Goal: Task Accomplishment & Management: Use online tool/utility

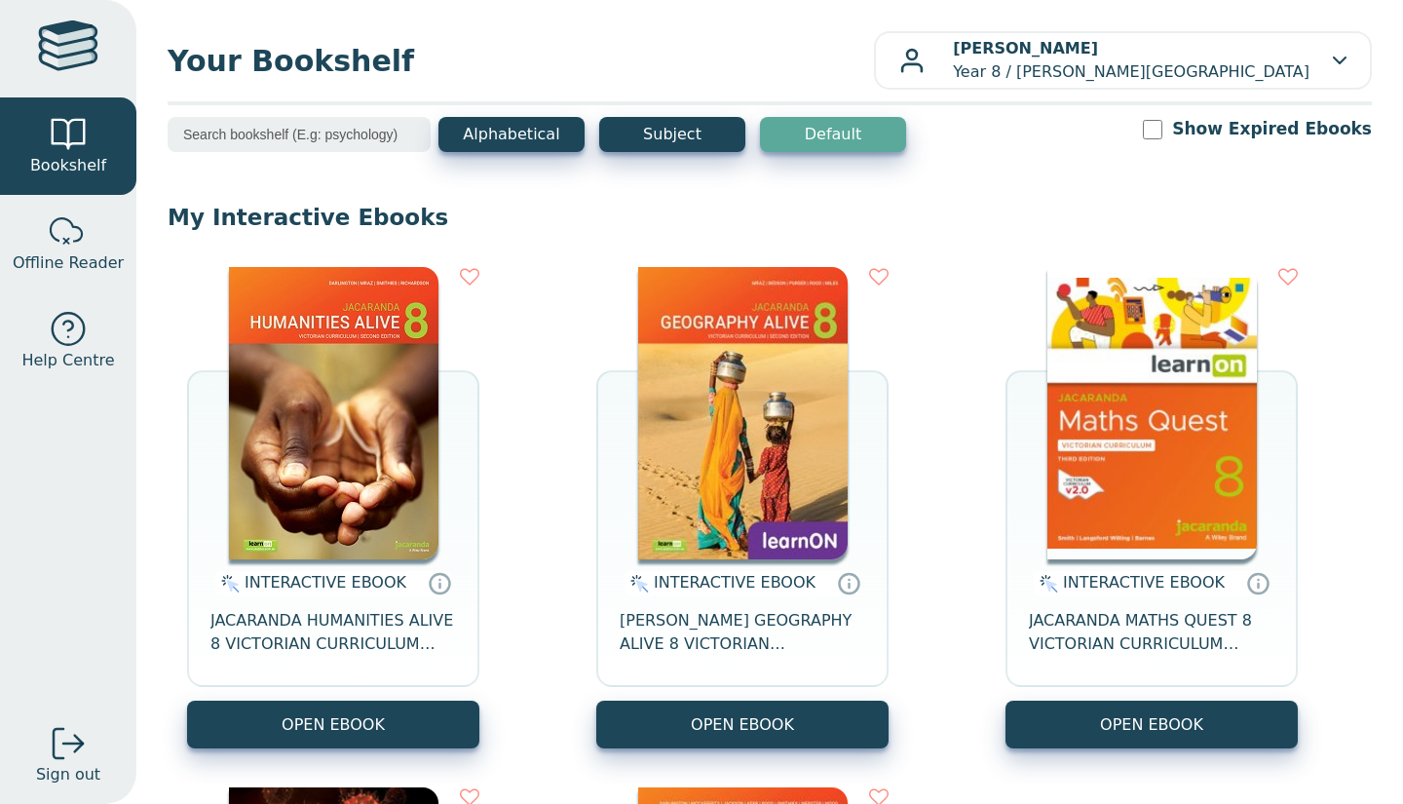
click at [666, 351] on img at bounding box center [742, 413] width 209 height 292
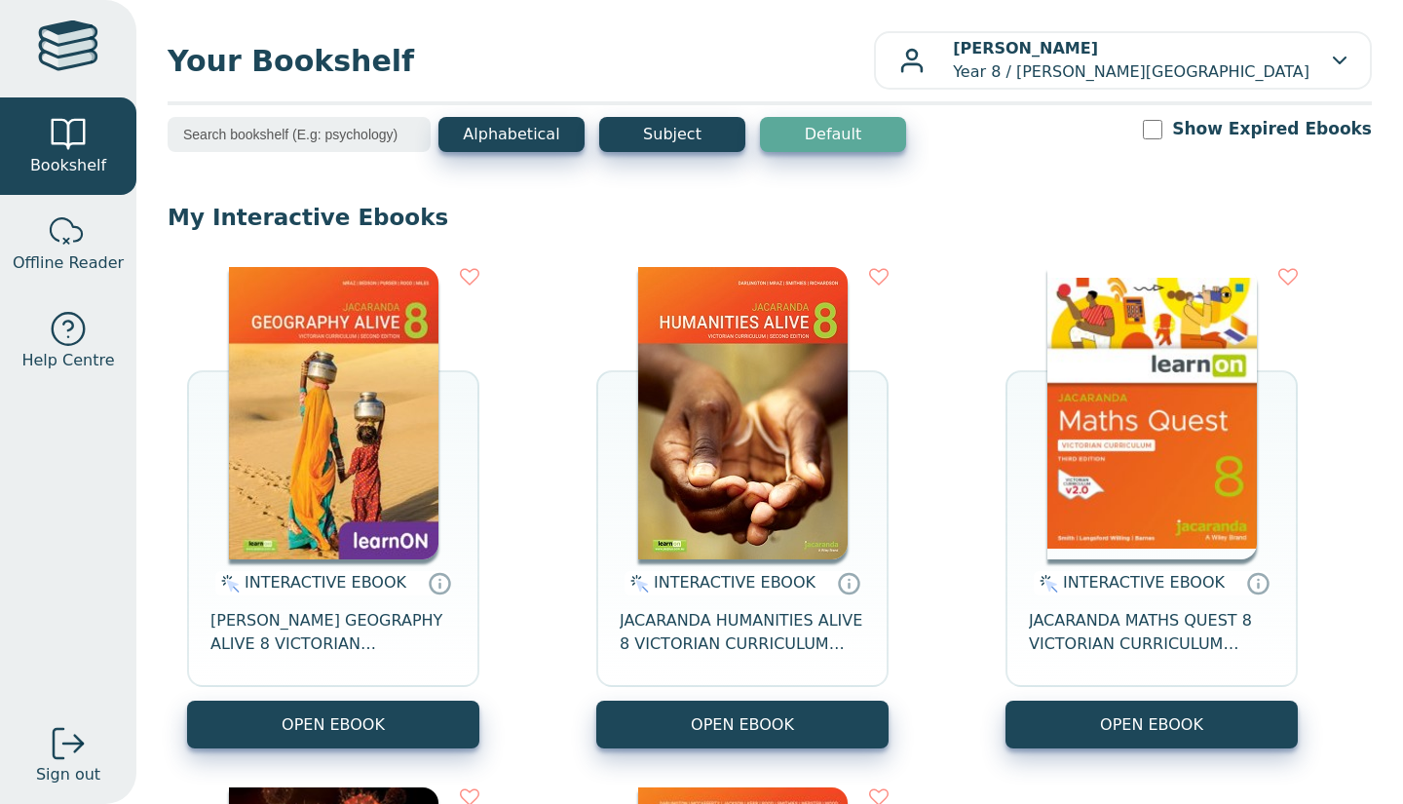
click at [348, 394] on img at bounding box center [333, 413] width 209 height 292
